Goal: Information Seeking & Learning: Understand process/instructions

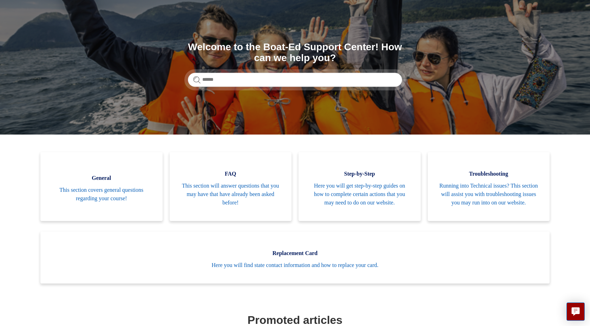
scroll to position [51, 0]
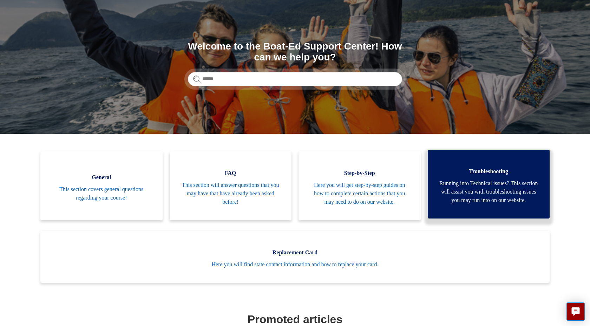
click at [450, 203] on span "Running into Technical issues? This section will assist you with troubleshootin…" at bounding box center [489, 191] width 101 height 25
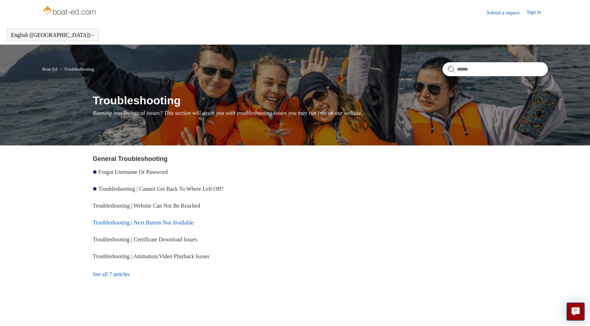
click at [136, 225] on link "Troubleshooting | Next Button Not Available" at bounding box center [143, 223] width 101 height 6
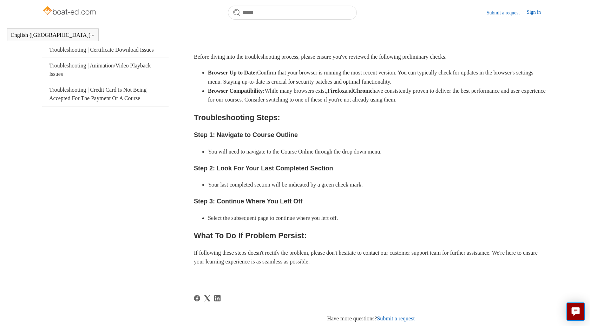
scroll to position [171, 0]
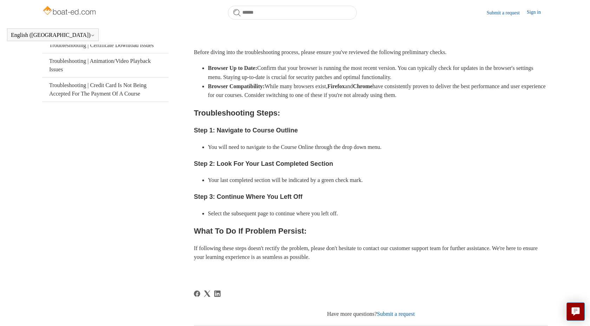
click at [274, 163] on h3 "Step 2: Look For Your Last Completed Section" at bounding box center [371, 164] width 354 height 10
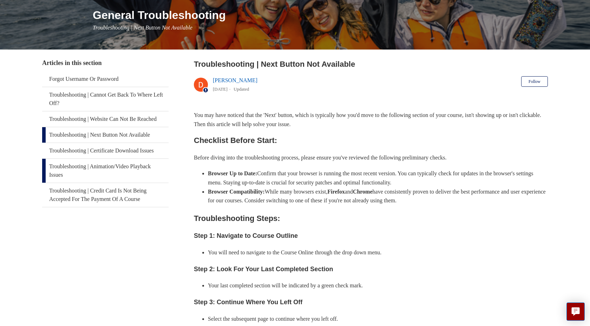
scroll to position [83, 0]
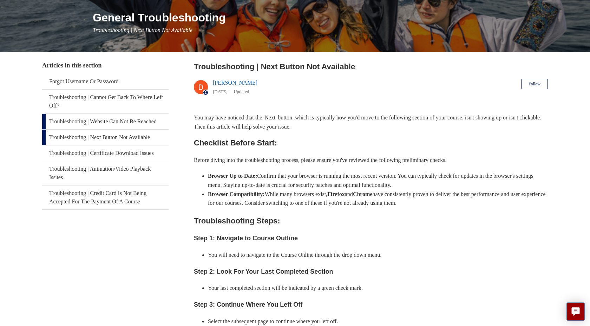
click at [116, 124] on link "Troubleshooting | Website Can Not Be Reached" at bounding box center [105, 121] width 126 height 15
